Goal: Information Seeking & Learning: Learn about a topic

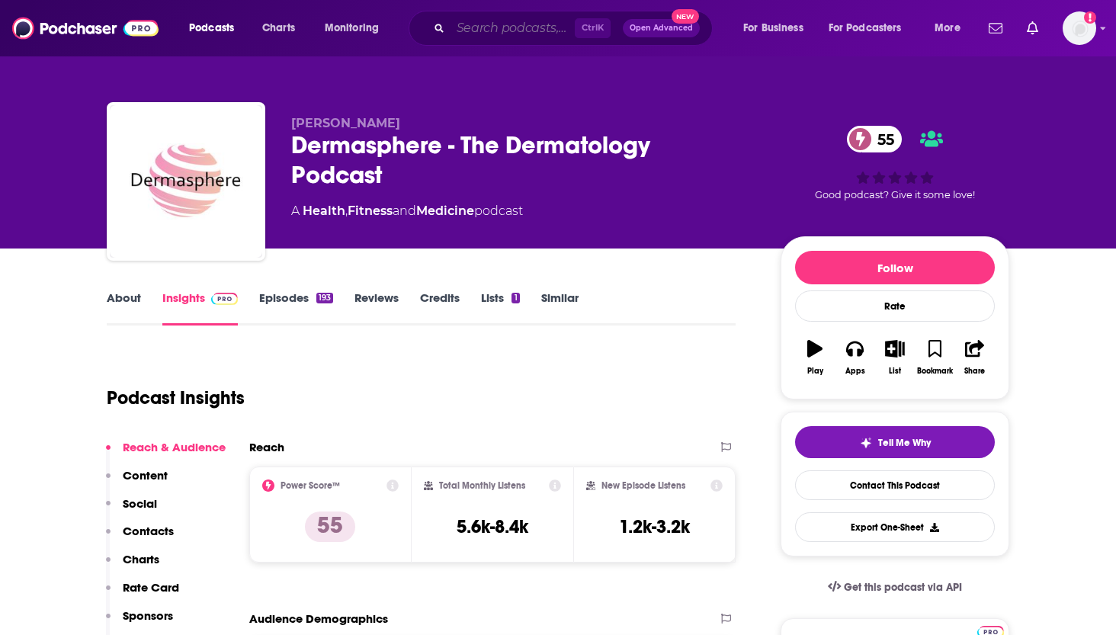
click at [515, 22] on input "Search podcasts, credits, & more..." at bounding box center [513, 28] width 124 height 24
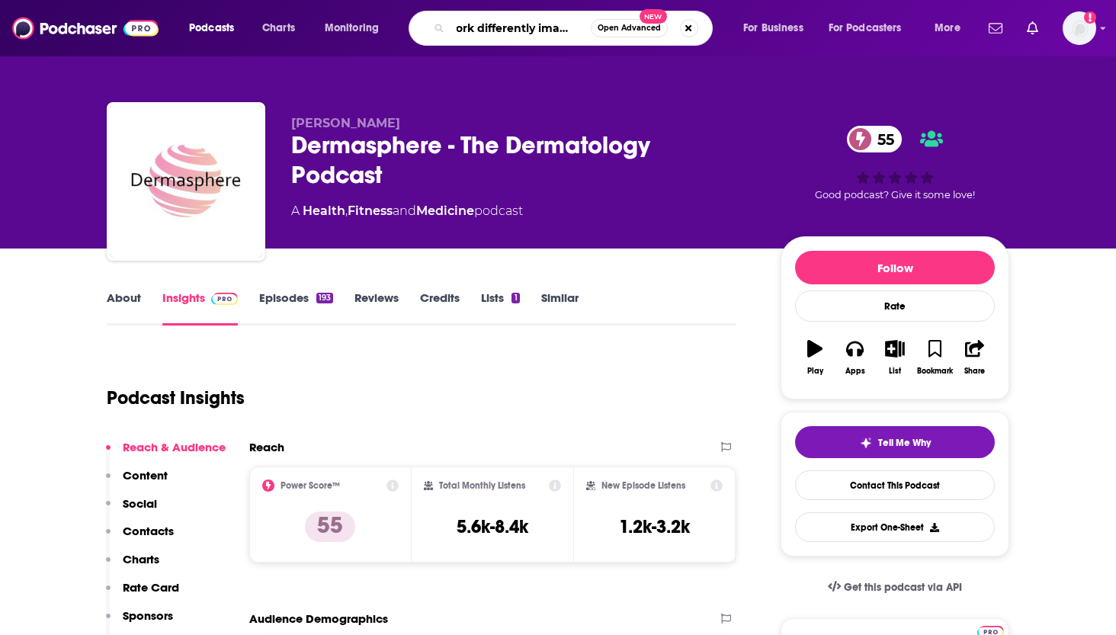
type input "work differently imagined"
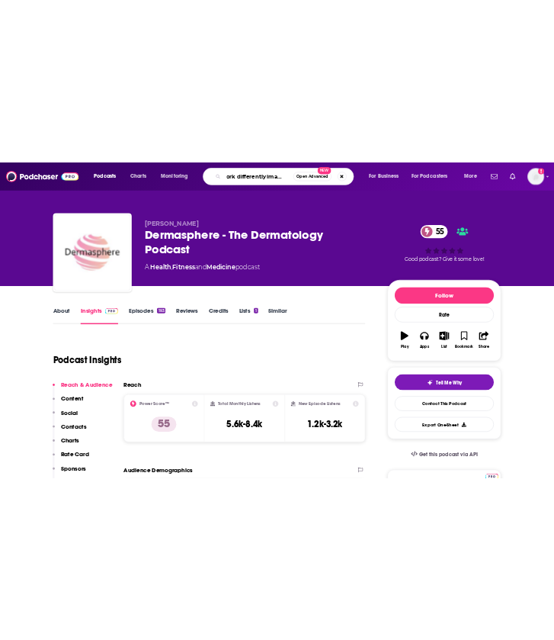
scroll to position [0, 18]
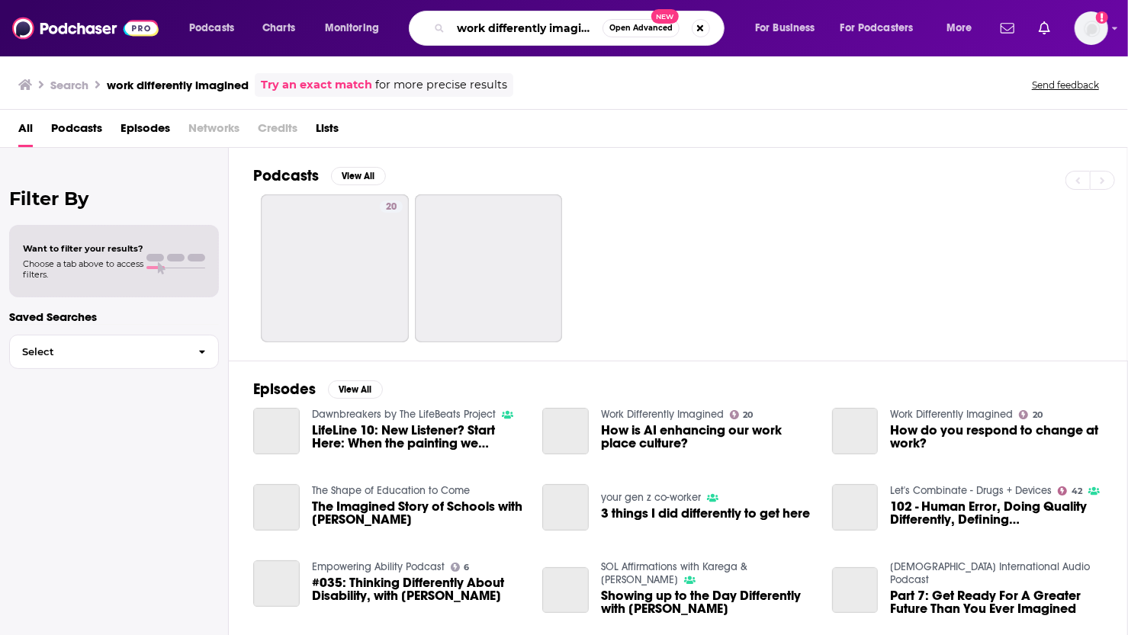
click at [515, 22] on input "work differently imagined" at bounding box center [527, 28] width 152 height 24
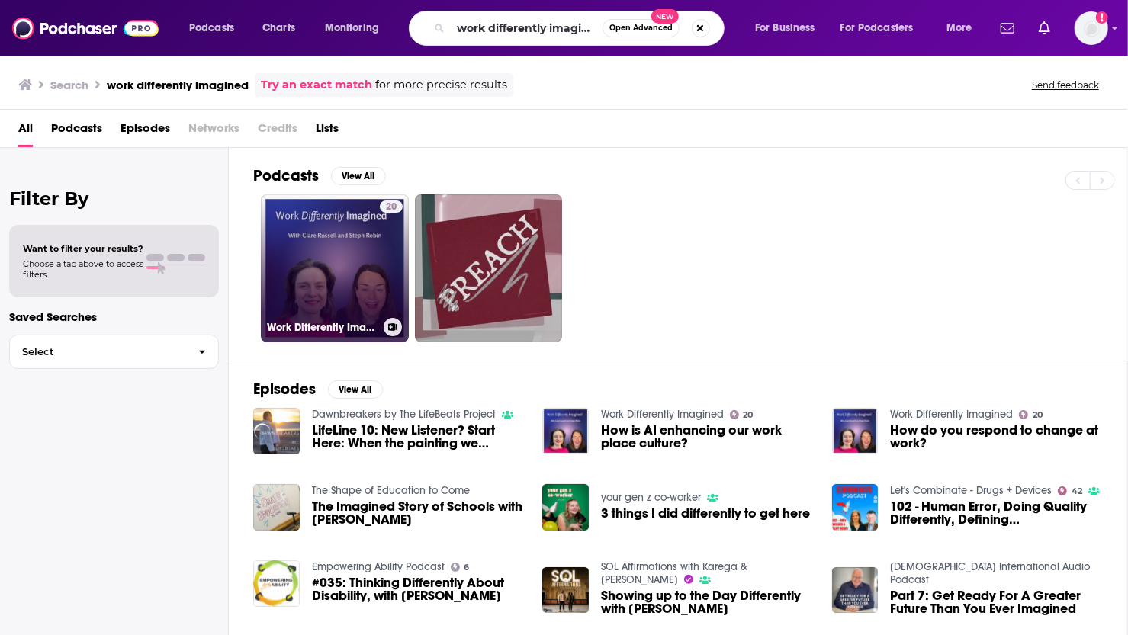
click at [372, 245] on link "20 Work Differently Imagined" at bounding box center [335, 268] width 148 height 148
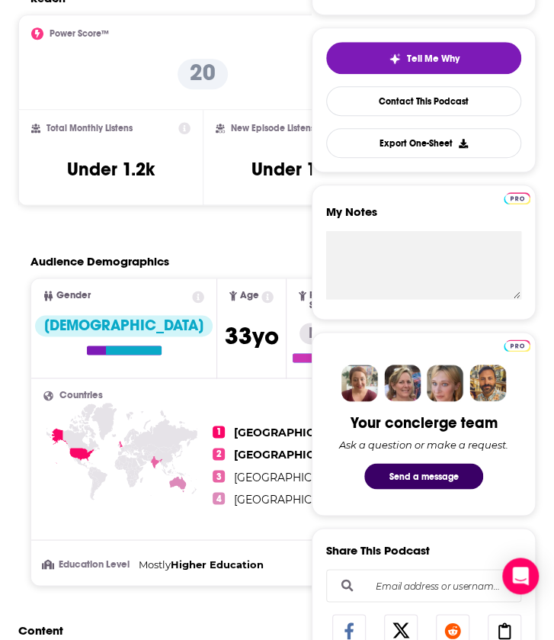
scroll to position [366, 0]
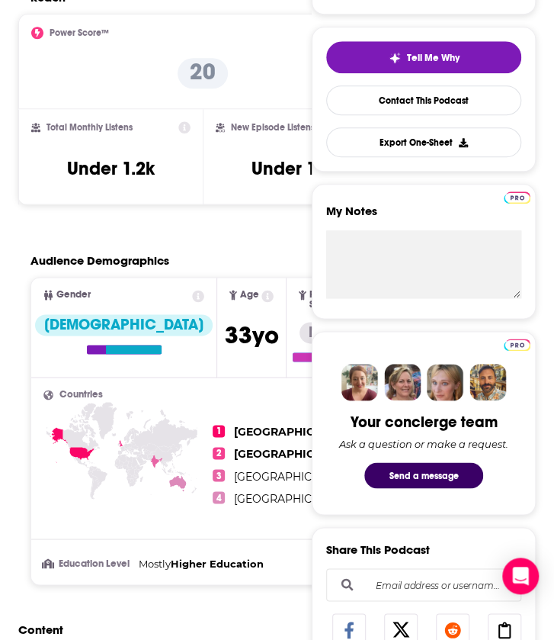
click at [192, 295] on icon at bounding box center [198, 296] width 12 height 12
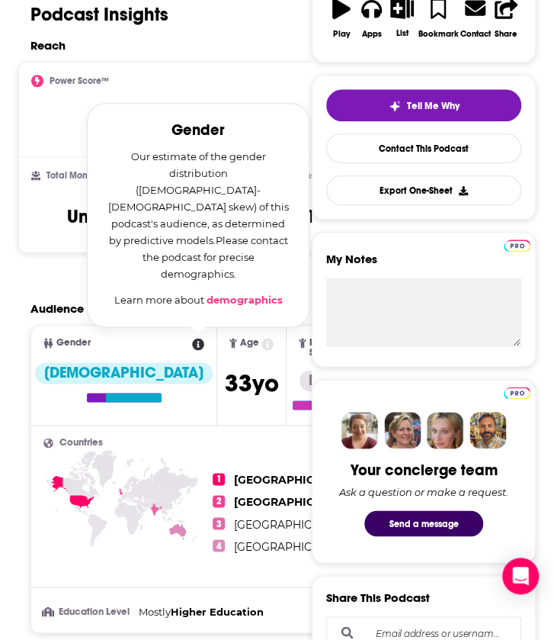
scroll to position [0, 0]
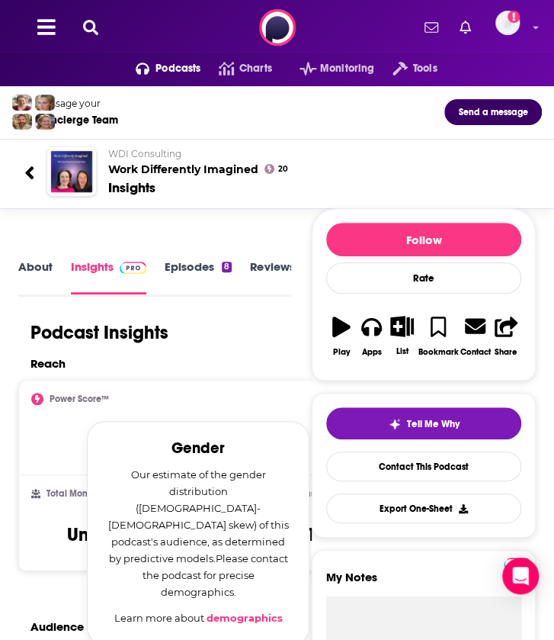
click at [206, 263] on link "Episodes 8" at bounding box center [198, 276] width 67 height 34
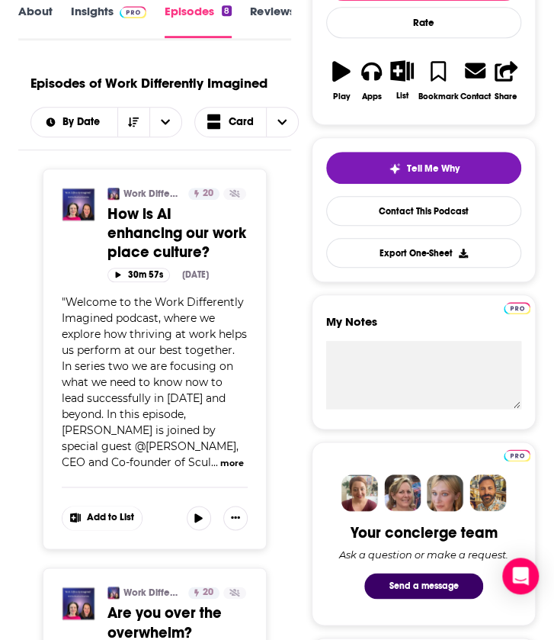
scroll to position [204, 0]
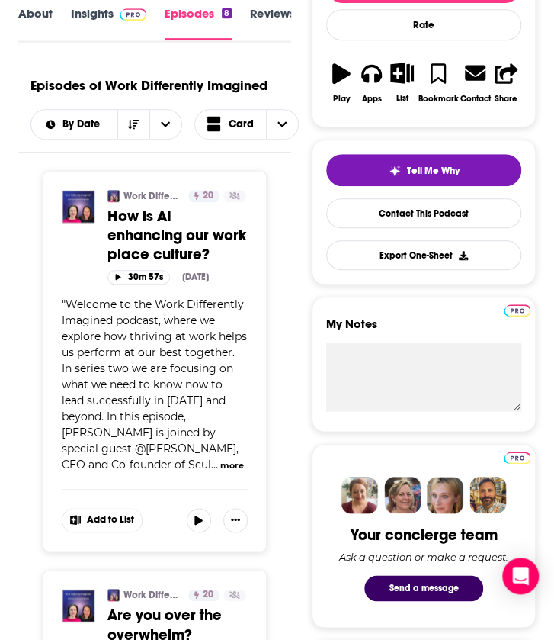
click at [220, 459] on button "more" at bounding box center [232, 465] width 24 height 13
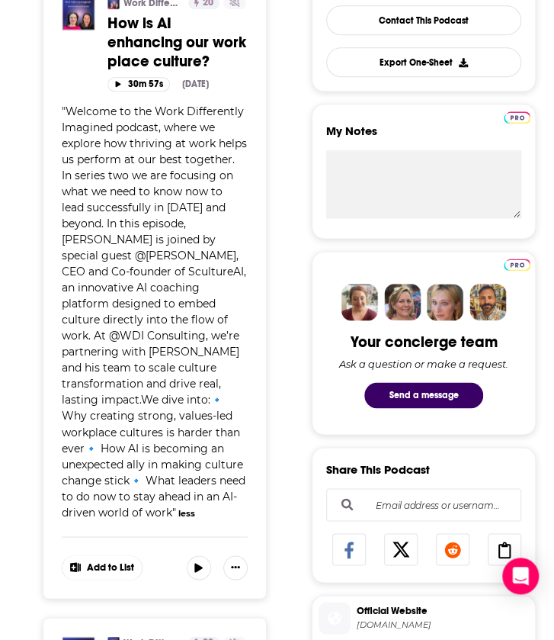
scroll to position [393, 0]
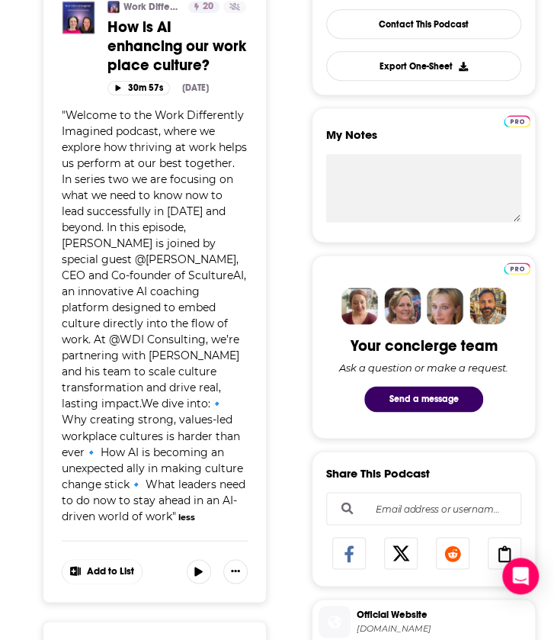
click at [67, 118] on div "" Welcome to the Work Differently Imagined podcast, where we explore how thrivi…" at bounding box center [155, 315] width 186 height 416
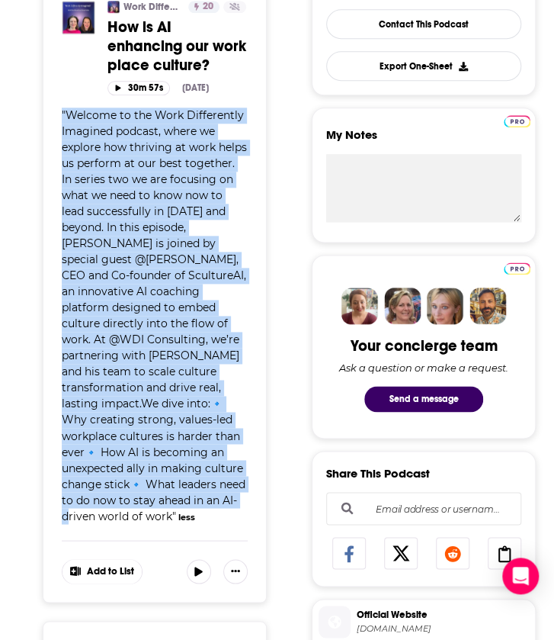
drag, startPoint x: 63, startPoint y: 109, endPoint x: 203, endPoint y: 495, distance: 410.5
click at [203, 495] on span "" Welcome to the Work Differently Imagined podcast, where we explore how thrivi…" at bounding box center [154, 315] width 185 height 414
copy span "" Welcome to the Work Differently Imagined podcast, where we explore how thrivi…"
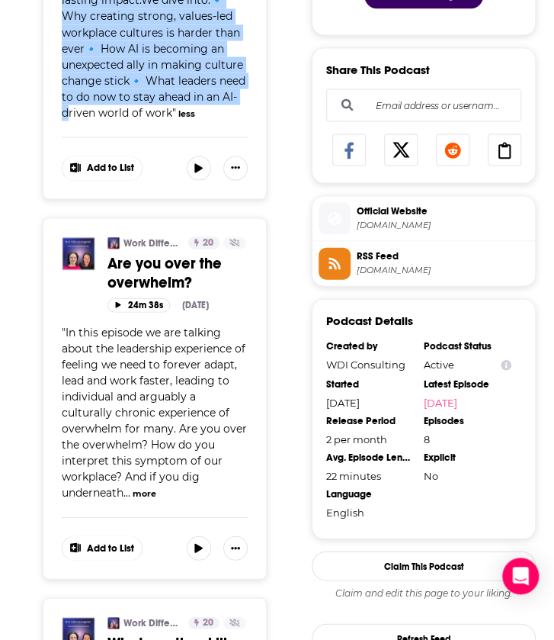
scroll to position [800, 0]
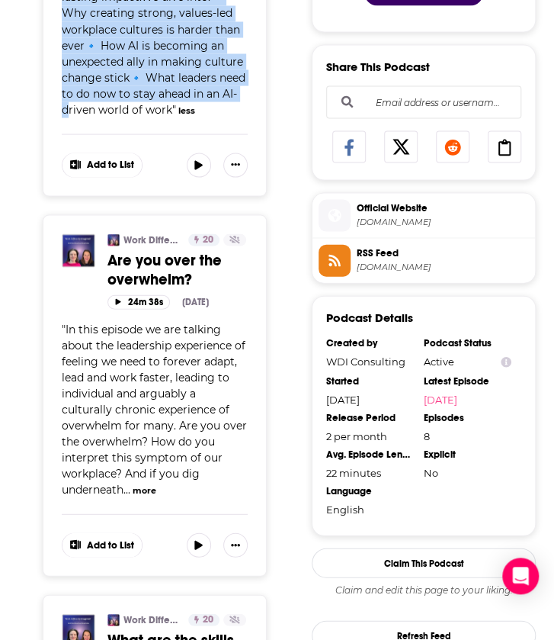
click at [150, 483] on button "more" at bounding box center [145, 489] width 24 height 13
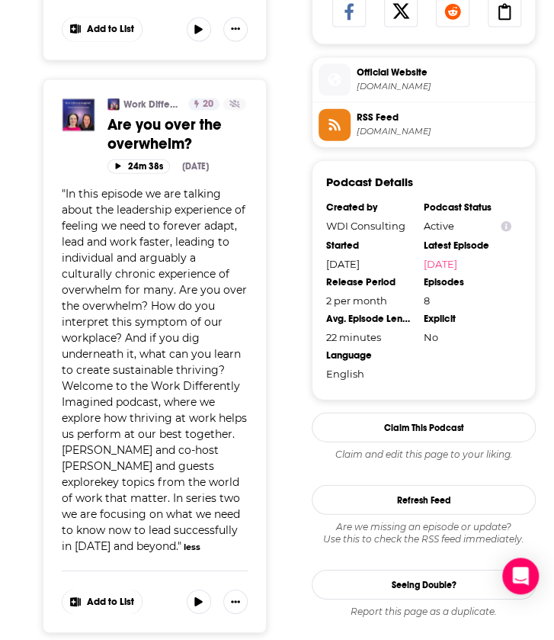
scroll to position [932, 0]
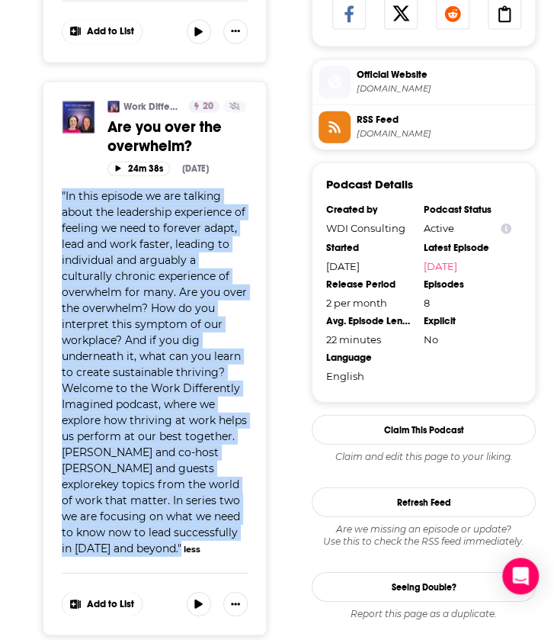
drag, startPoint x: 162, startPoint y: 520, endPoint x: 58, endPoint y: 167, distance: 367.9
click at [58, 167] on div "Work Differently Imagined 20 Active Categories Business Are you over the overwh…" at bounding box center [155, 358] width 224 height 553
copy span "" In this episode we are talking about the leadership experience of feeling we …"
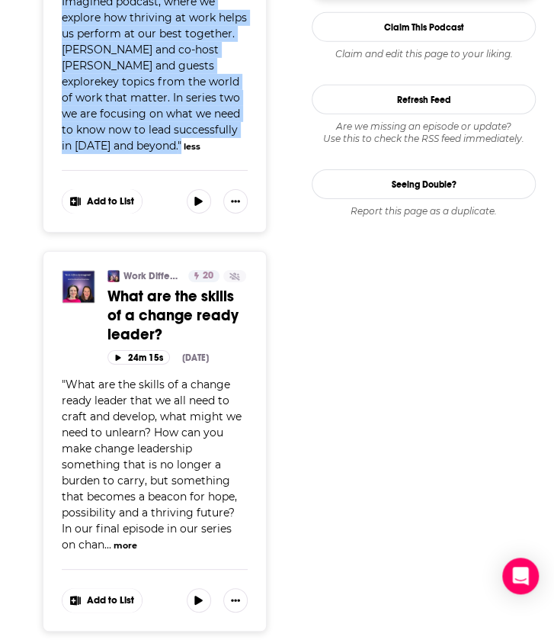
scroll to position [1336, 0]
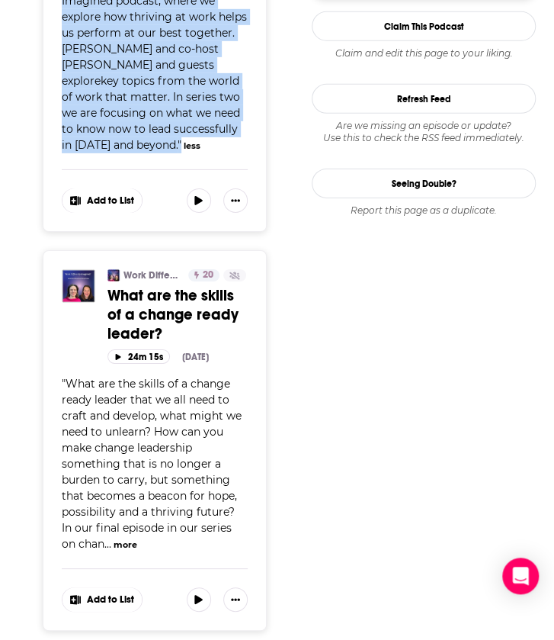
click at [114, 538] on button "more" at bounding box center [126, 544] width 24 height 13
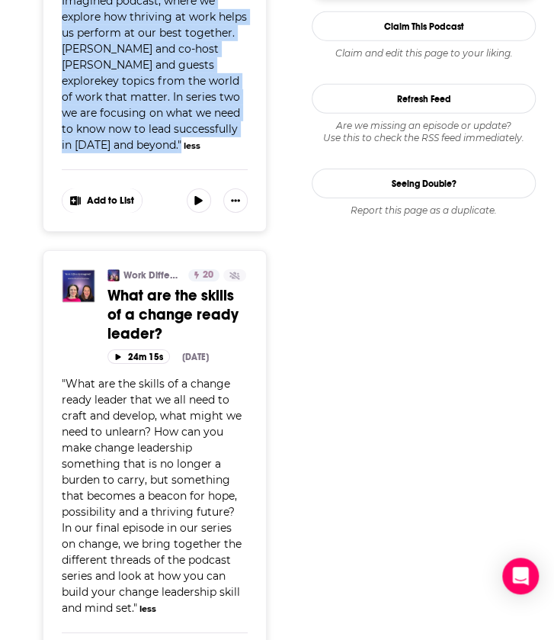
scroll to position [1380, 0]
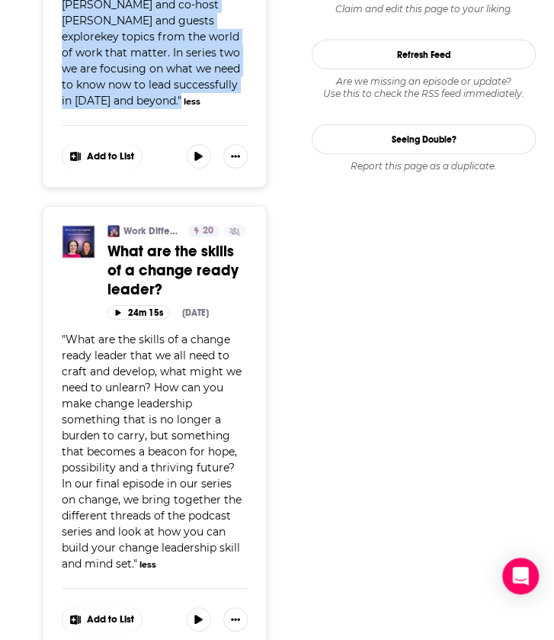
drag, startPoint x: 139, startPoint y: 535, endPoint x: -5, endPoint y: 311, distance: 266.0
copy span "" What are the skills of a change ready leader that we all need to craft and de…"
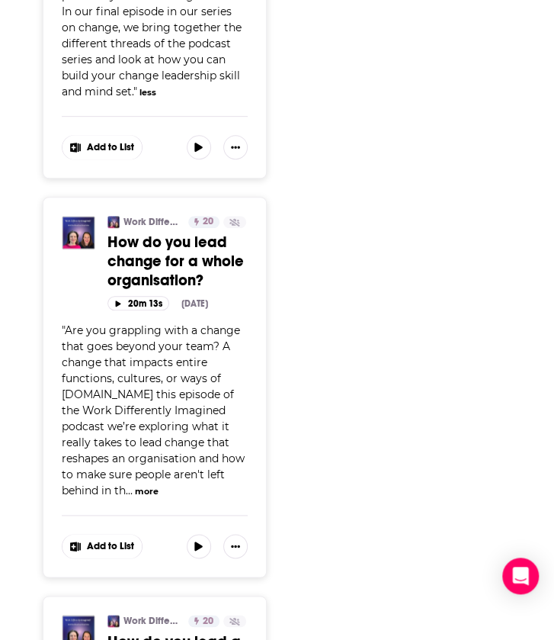
scroll to position [1851, 0]
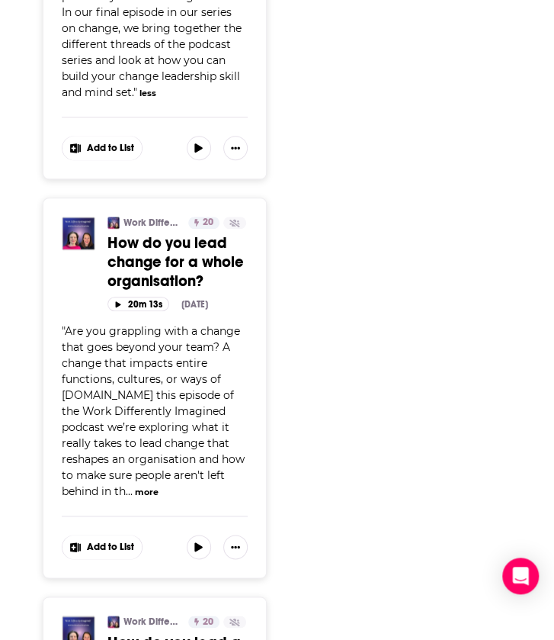
click at [159, 486] on button "more" at bounding box center [147, 492] width 24 height 13
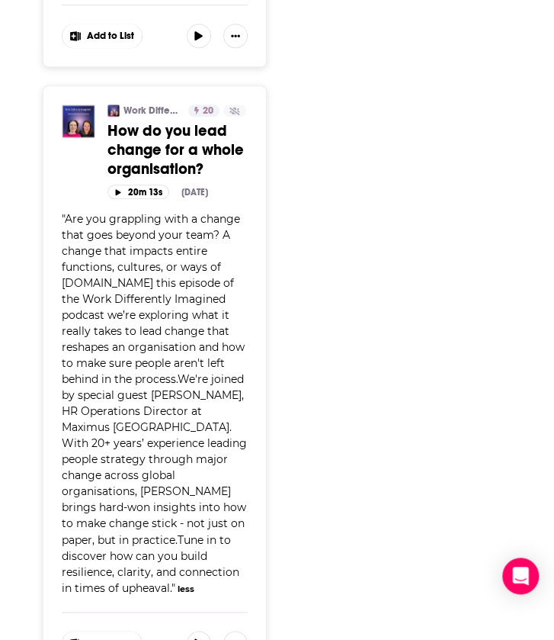
scroll to position [1965, 0]
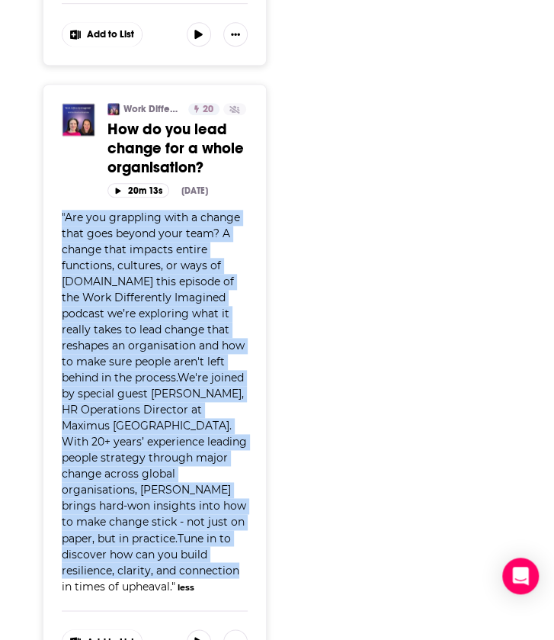
drag, startPoint x: 174, startPoint y: 538, endPoint x: 58, endPoint y: 193, distance: 364.3
click at [58, 193] on div "Work Differently Imagined 20 Active Categories Business How do you lead change …" at bounding box center [155, 378] width 224 height 589
copy span "" Are you grappling with a change that goes beyond your team? A change that imp…"
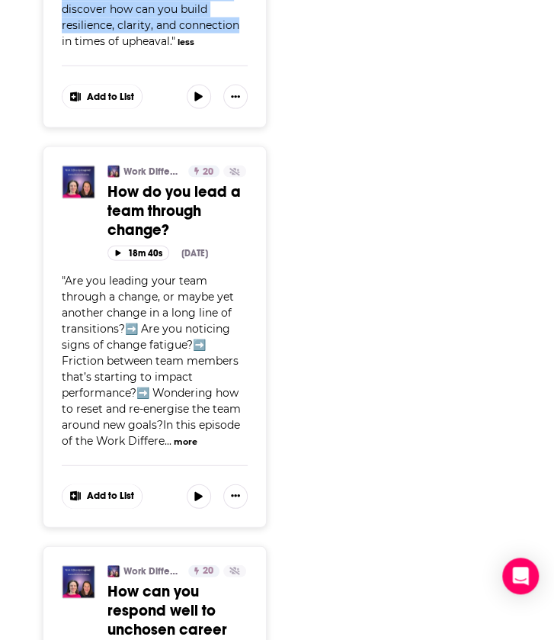
scroll to position [2511, 0]
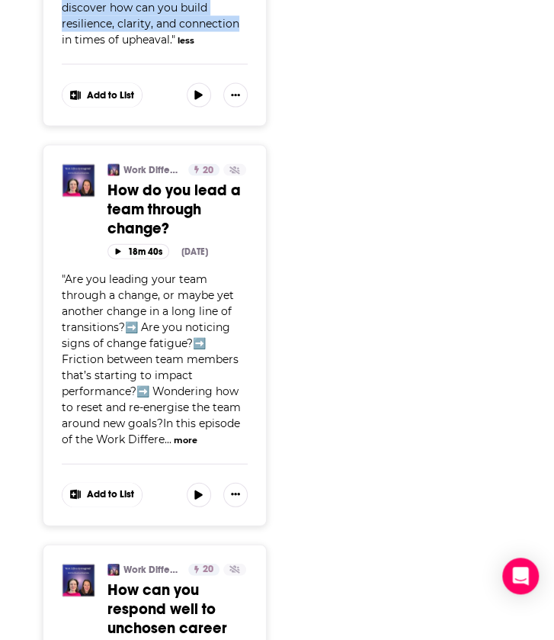
click at [189, 434] on button "more" at bounding box center [186, 440] width 24 height 13
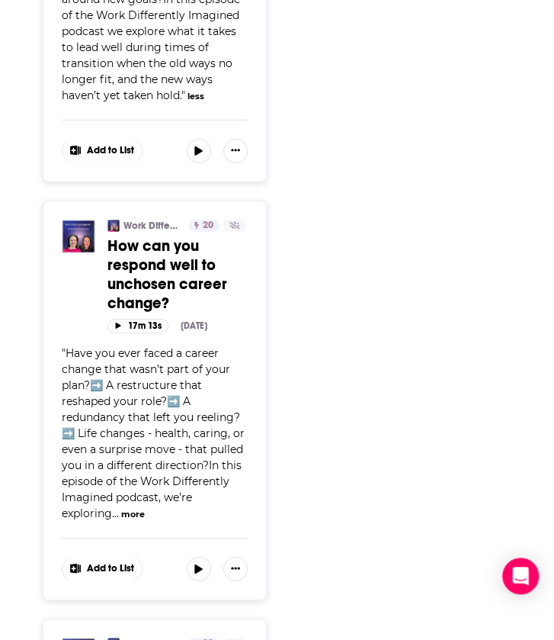
scroll to position [2937, 0]
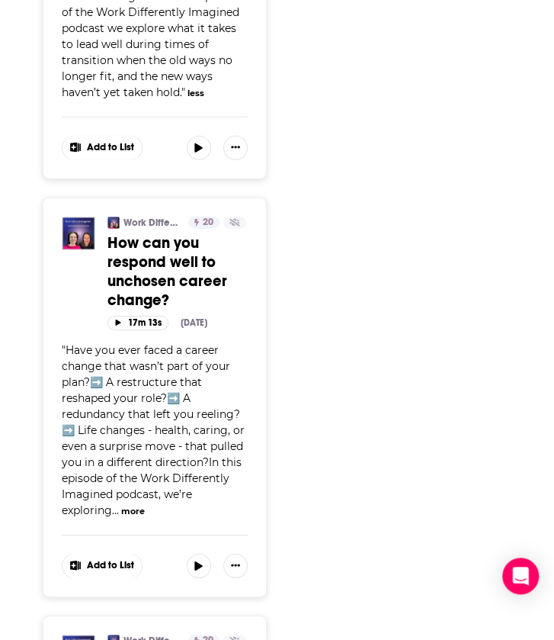
click at [121, 505] on button "more" at bounding box center [133, 511] width 24 height 13
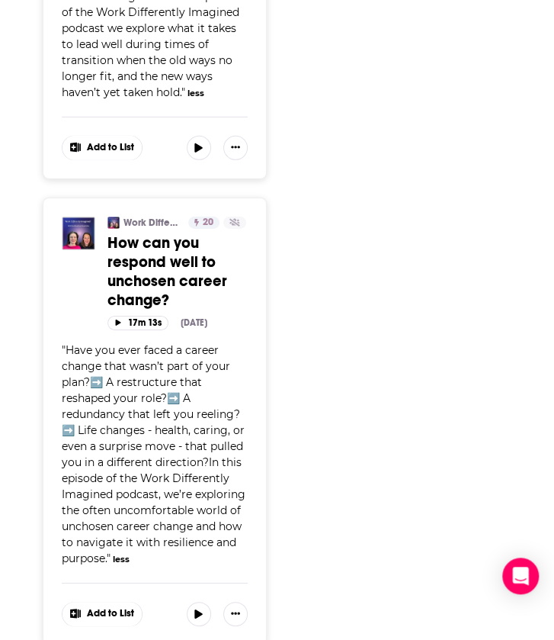
scroll to position [3343, 0]
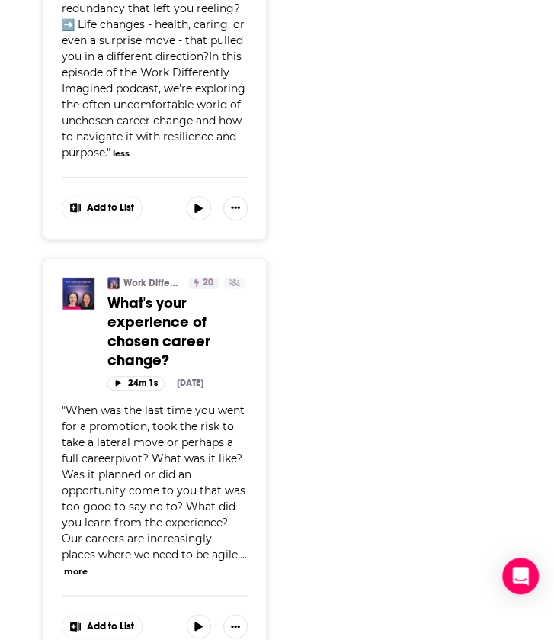
click at [88, 565] on button "more" at bounding box center [76, 571] width 24 height 13
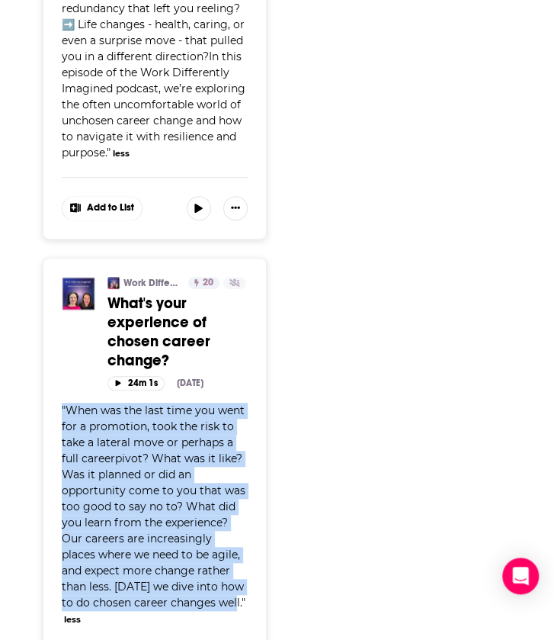
drag, startPoint x: 59, startPoint y: 351, endPoint x: 209, endPoint y: 556, distance: 253.6
click at [209, 556] on div "Work Differently Imagined 20 Active Categories Business What's your experience …" at bounding box center [155, 482] width 224 height 448
copy span "" When was the last time you went for a promotion, took the risk to take a late…"
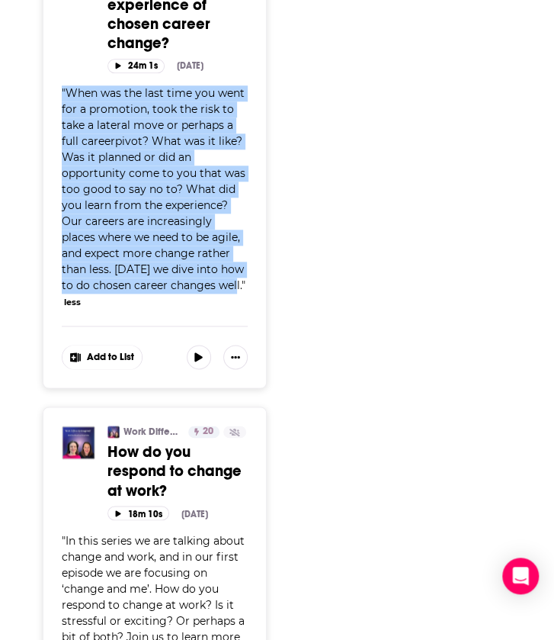
scroll to position [3760, 0]
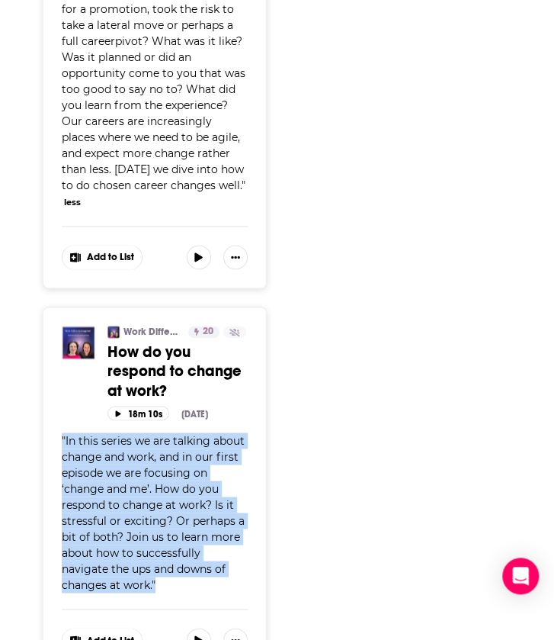
drag, startPoint x: 63, startPoint y: 368, endPoint x: 163, endPoint y: 505, distance: 169.1
click at [163, 505] on div "Work Differently Imagined 20 Active Categories Business How do you respond to c…" at bounding box center [155, 488] width 224 height 364
copy span "" In this series we are talking about change and work, and in our first episode…"
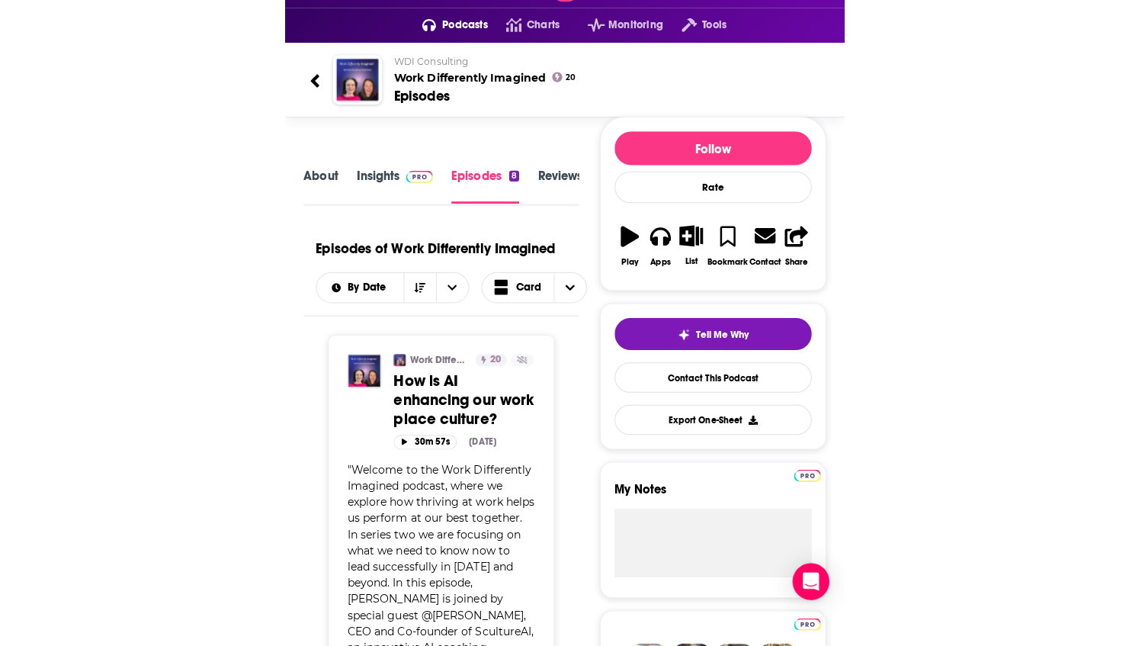
scroll to position [0, 0]
